Goal: Information Seeking & Learning: Check status

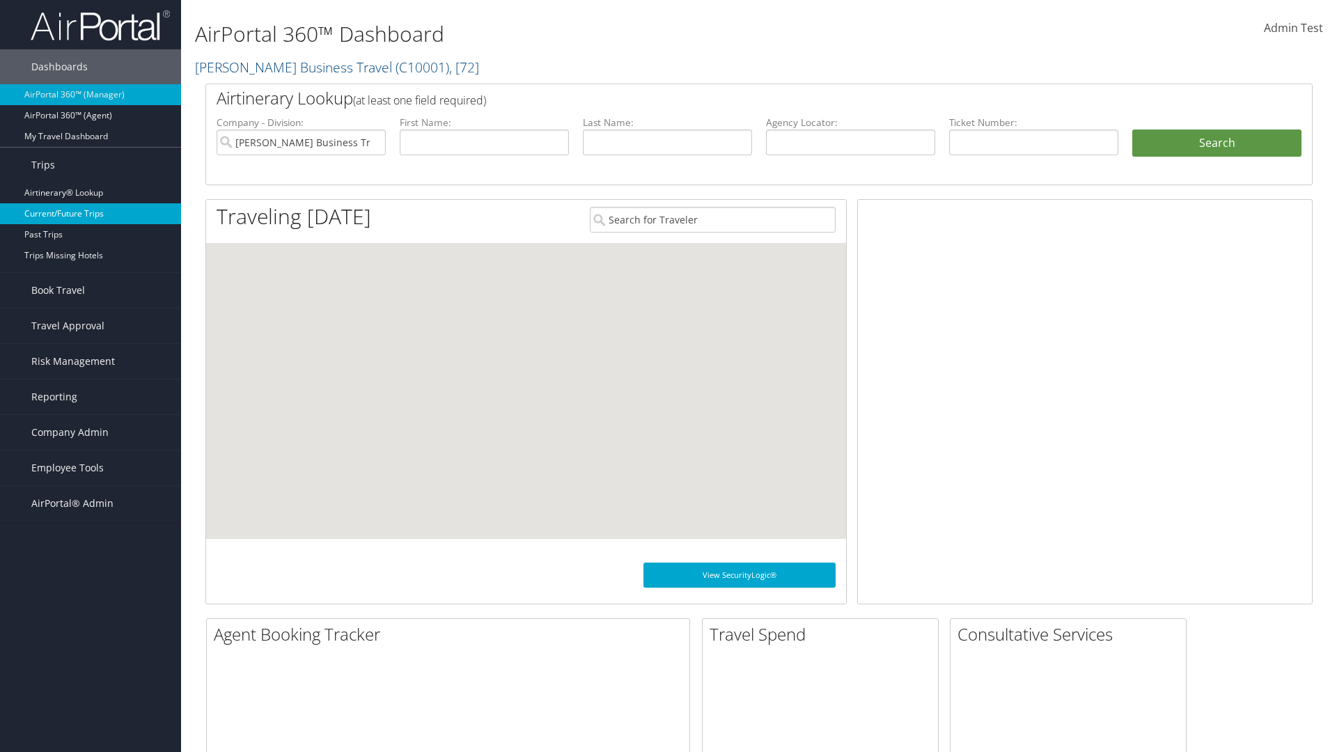
click at [91, 214] on link "Current/Future Trips" at bounding box center [90, 213] width 181 height 21
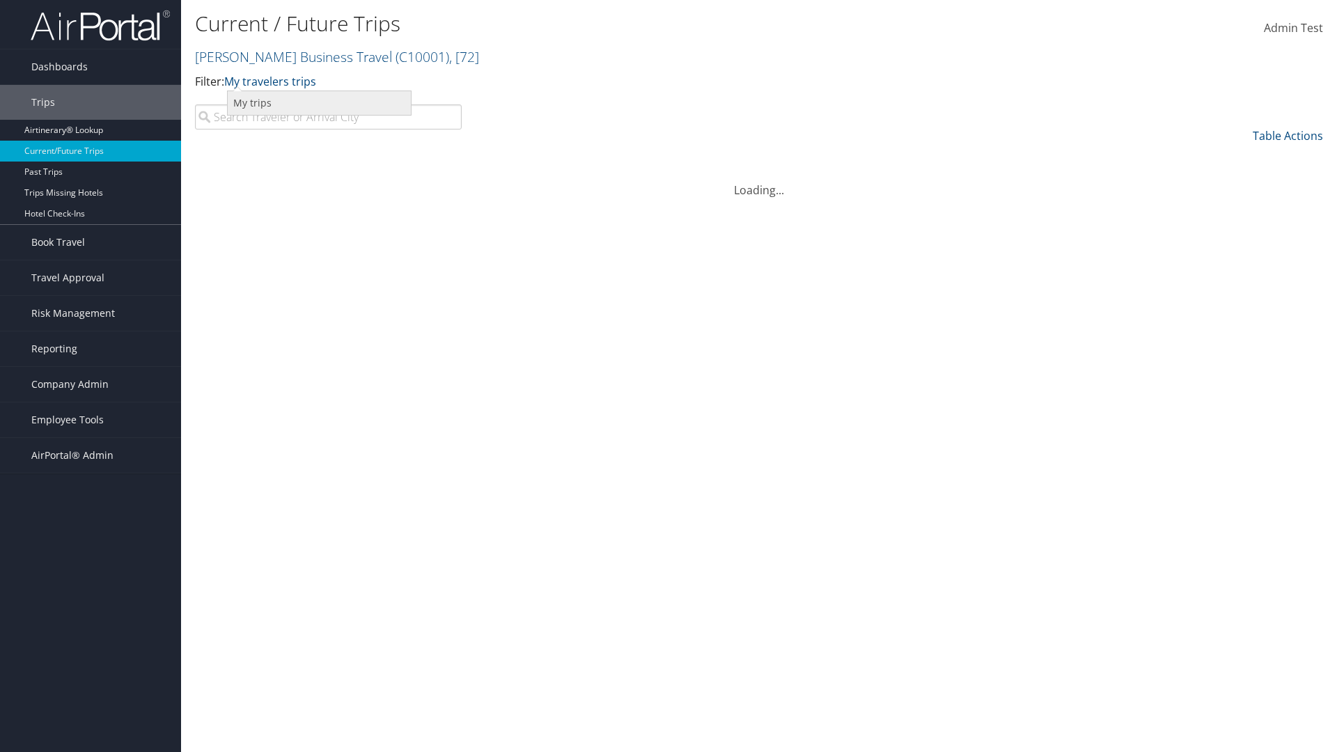
click at [319, 102] on link "My trips" at bounding box center [319, 103] width 183 height 24
click at [248, 81] on link "My trips" at bounding box center [245, 81] width 42 height 15
click at [0, 0] on link "My travelers trips" at bounding box center [0, 0] width 0 height 0
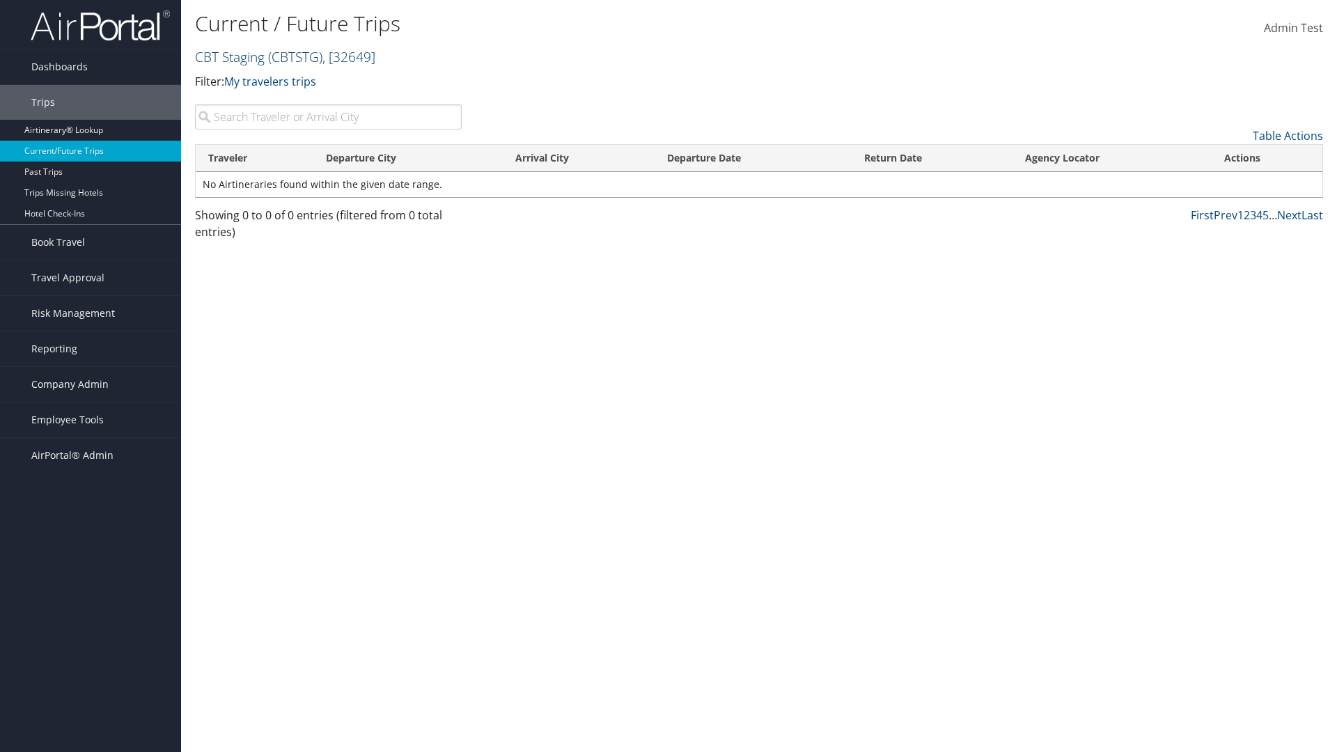
click at [230, 56] on link "CBT Staging ( CBTSTG ) , [ 32649 ]" at bounding box center [285, 56] width 180 height 19
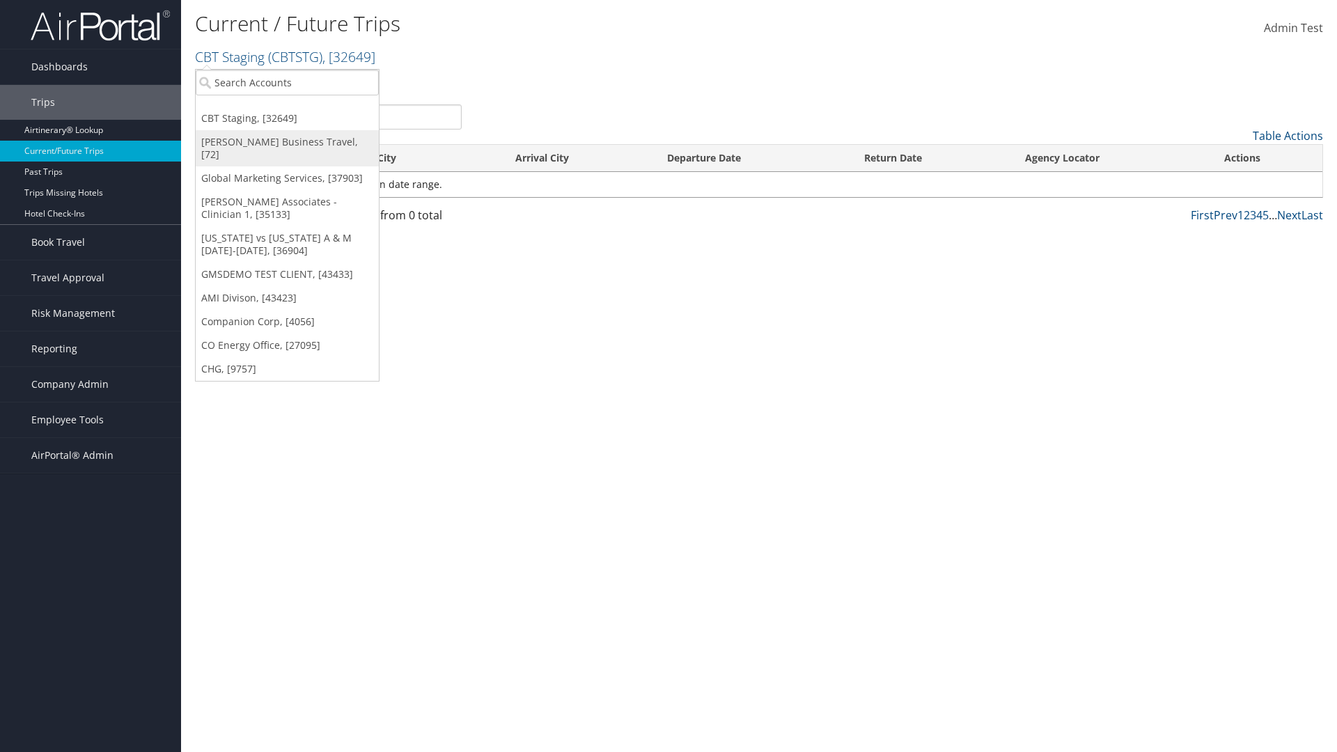
click at [287, 142] on link "[PERSON_NAME] Business Travel, [72]" at bounding box center [287, 148] width 183 height 36
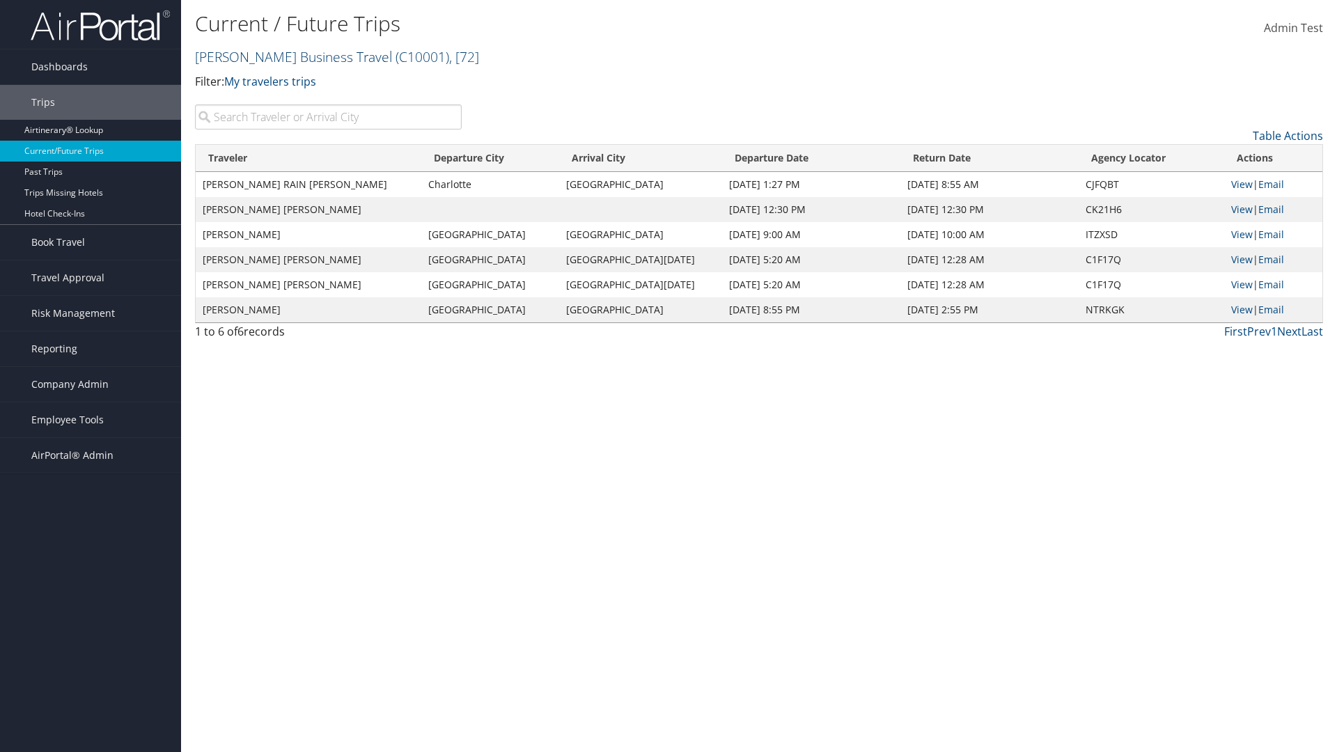
click at [287, 56] on link "Christopherson Business Travel ( C10001 ) , [ 72 ]" at bounding box center [337, 56] width 284 height 19
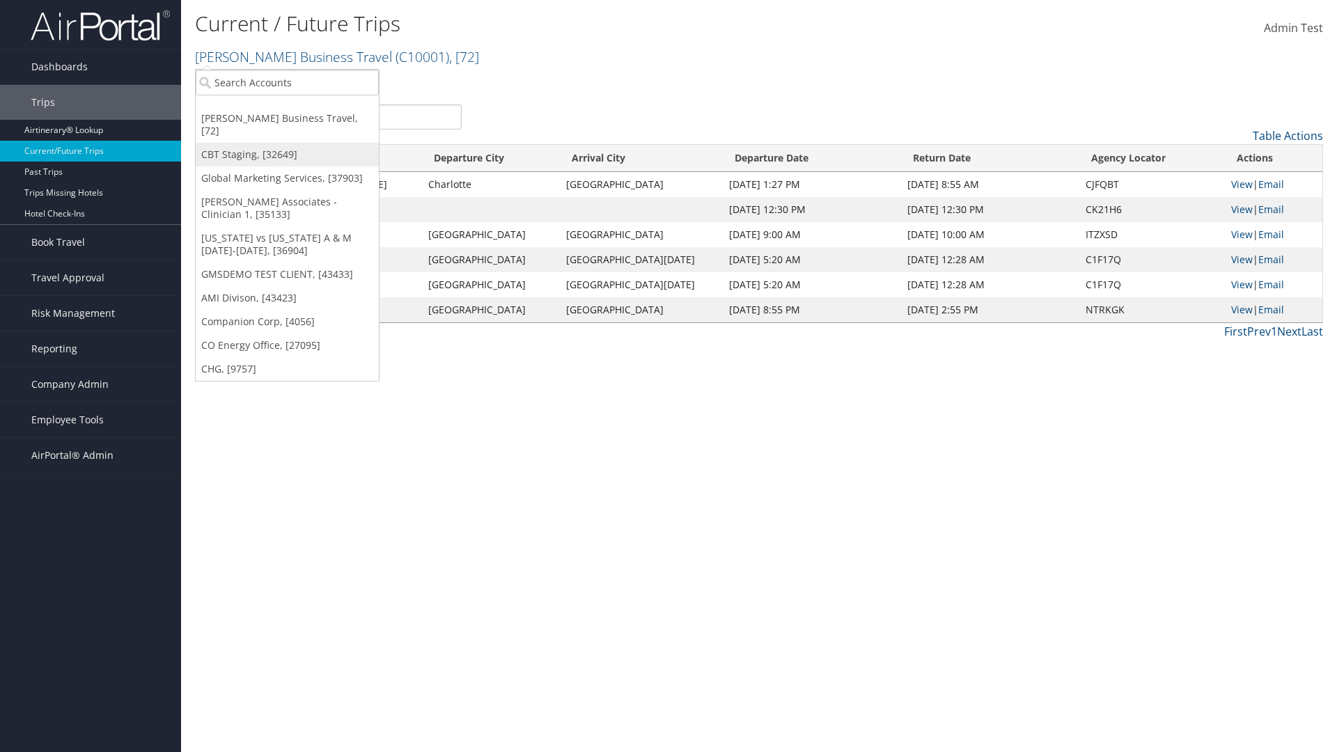
click at [287, 143] on link "CBT Staging, [32649]" at bounding box center [287, 155] width 183 height 24
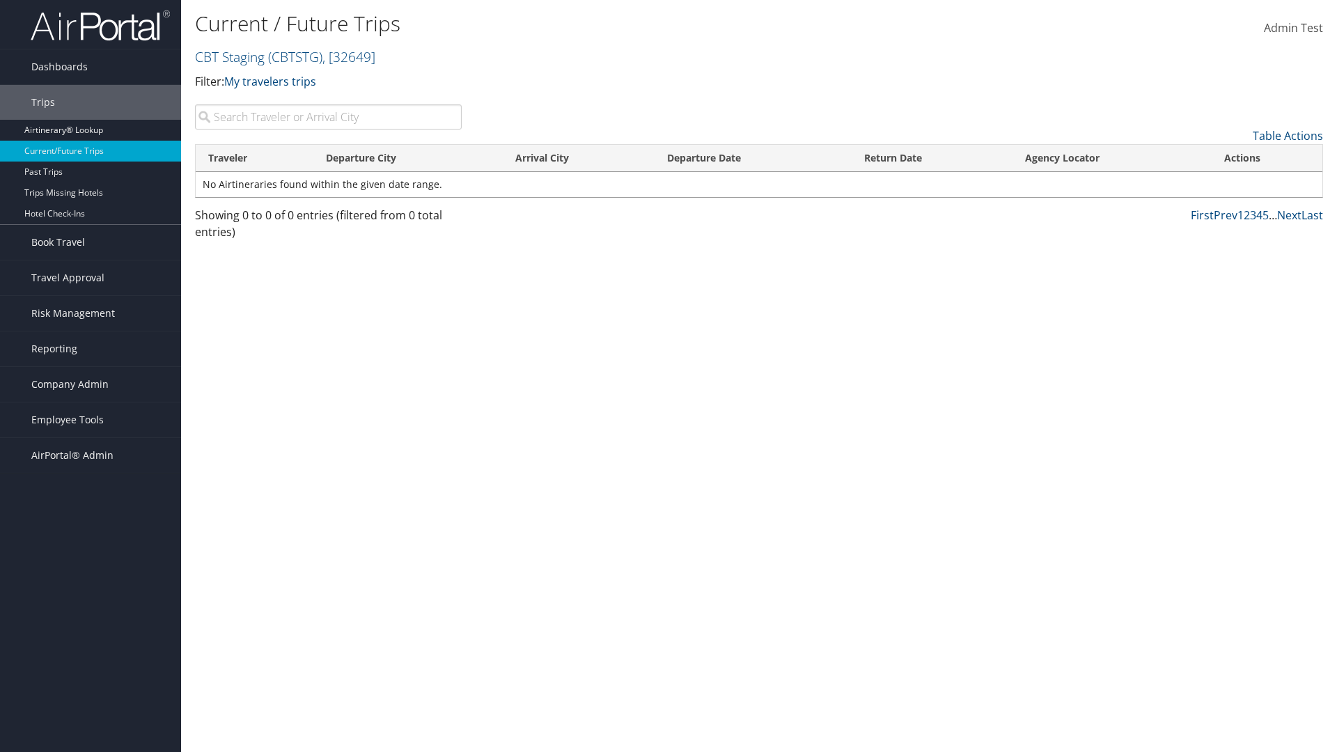
click at [254, 158] on th "Traveler" at bounding box center [255, 158] width 118 height 27
click at [408, 158] on th "Departure City" at bounding box center [408, 158] width 190 height 27
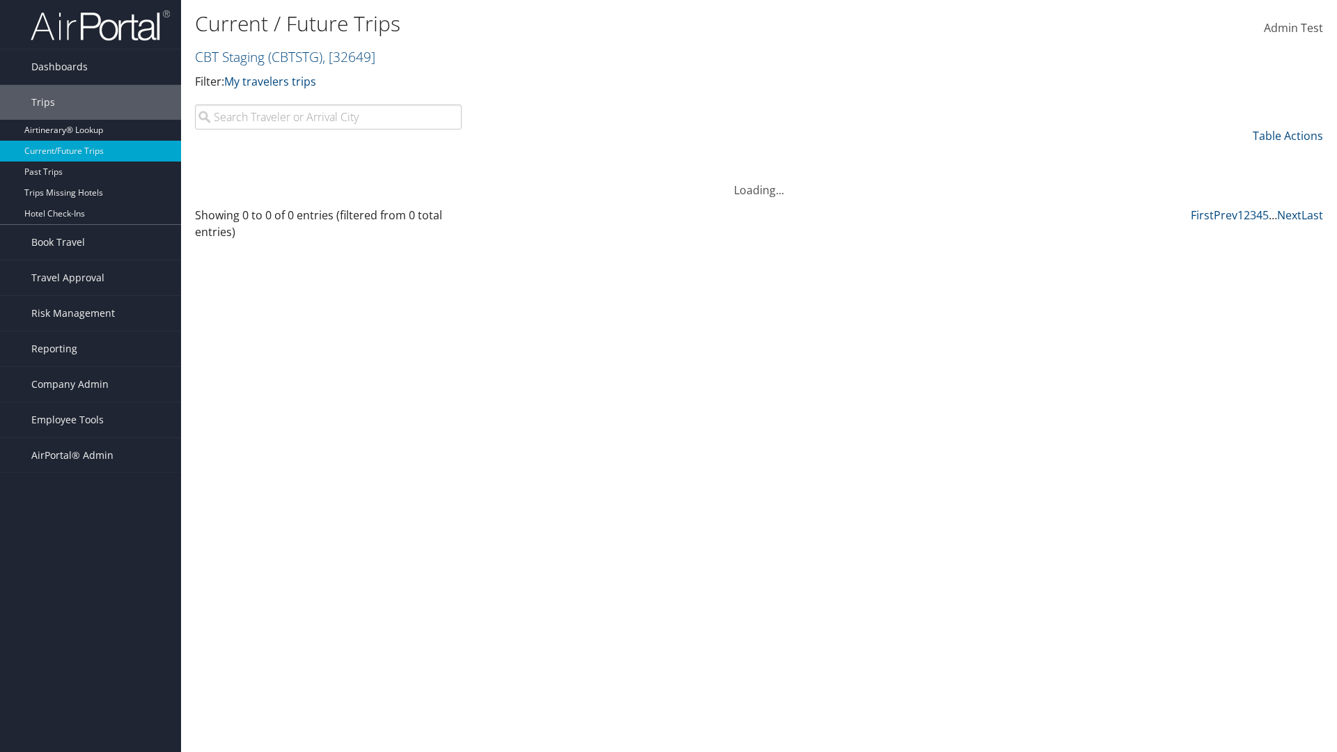
click at [578, 158] on th "Arrival City" at bounding box center [578, 158] width 151 height 27
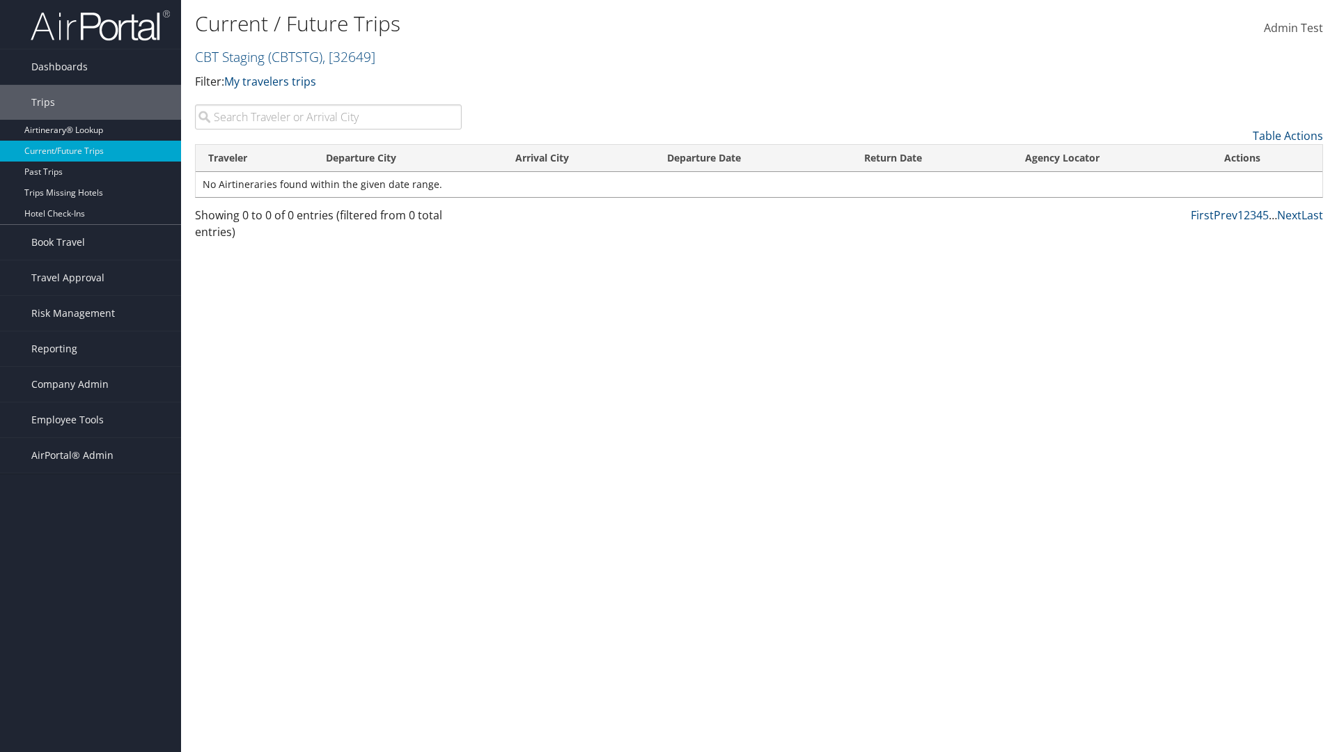
click at [753, 158] on th "Departure Date" at bounding box center [753, 158] width 197 height 27
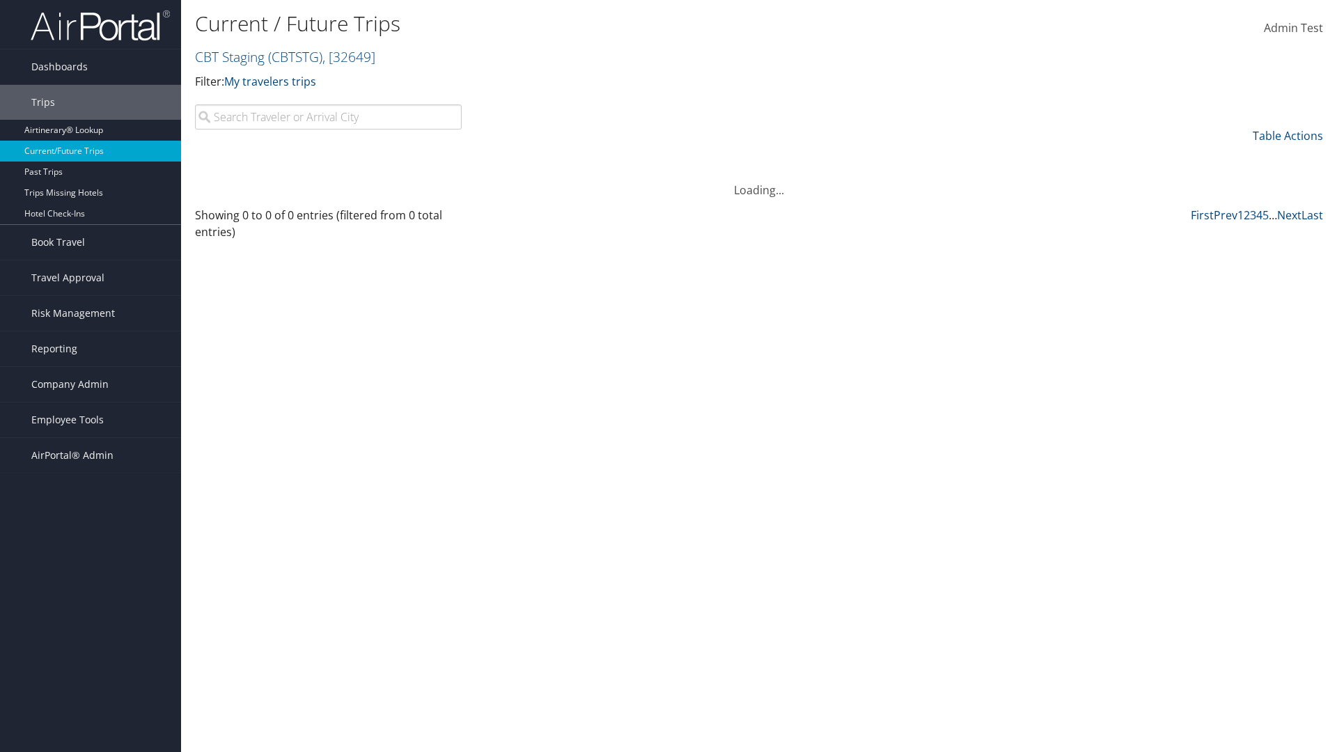
click at [753, 158] on th "Departure Date" at bounding box center [753, 158] width 197 height 27
click at [932, 158] on th "Return Date" at bounding box center [932, 158] width 161 height 27
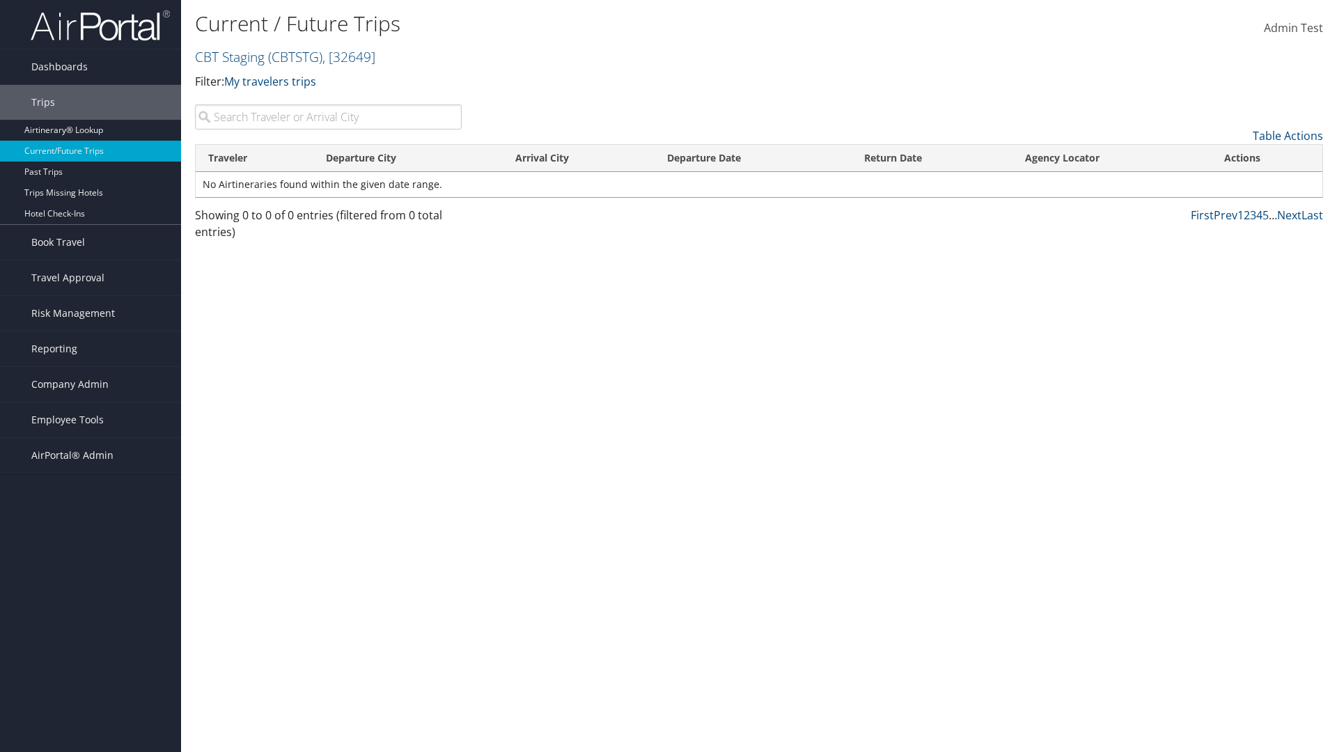
click at [932, 158] on th "Return Date" at bounding box center [932, 158] width 161 height 27
click at [1111, 158] on th "Agency Locator" at bounding box center [1112, 158] width 199 height 27
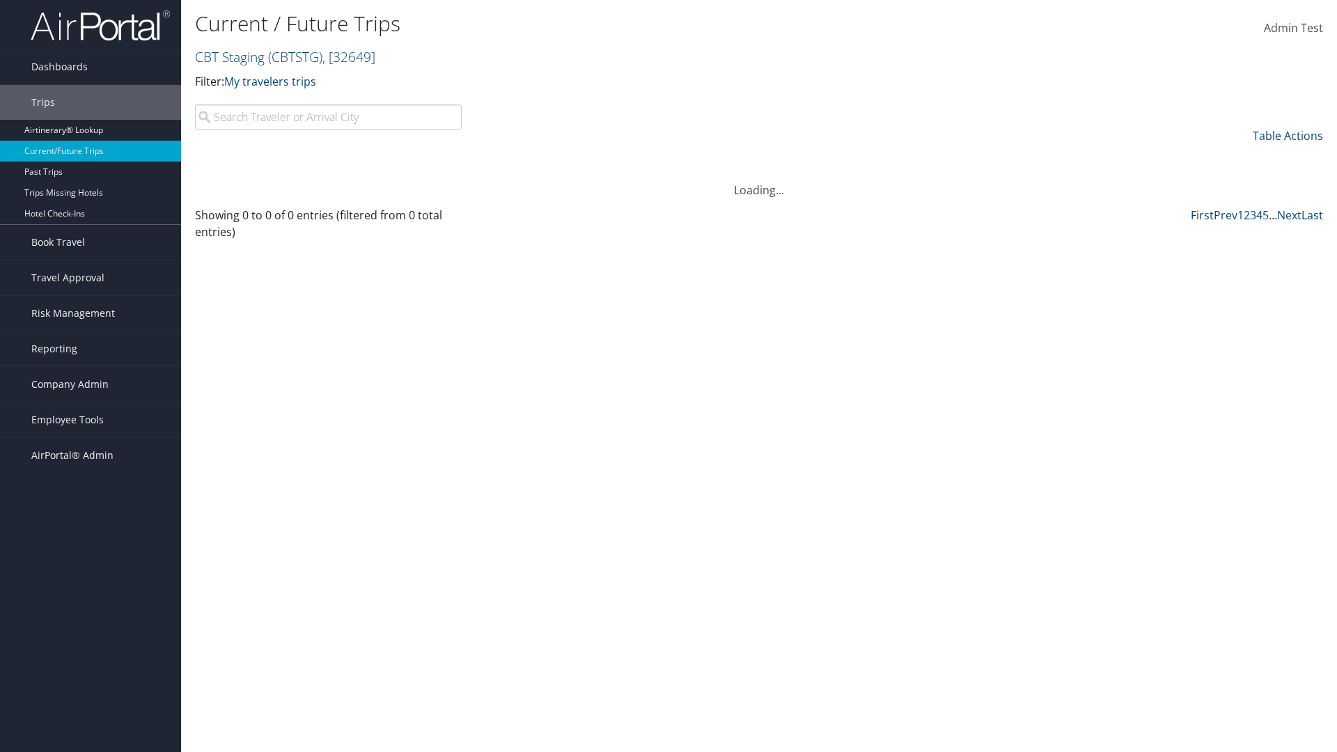
click at [1111, 158] on th "Agency Locator" at bounding box center [1112, 158] width 199 height 27
